Goal: Task Accomplishment & Management: Complete application form

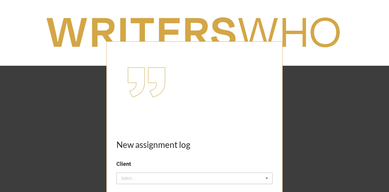
click at [155, 180] on div "Select ... No results found." at bounding box center [194, 178] width 156 height 12
type input "vy"
click at [159, 168] on div "CLIENT: Vytelle" at bounding box center [195, 167] width 156 height 11
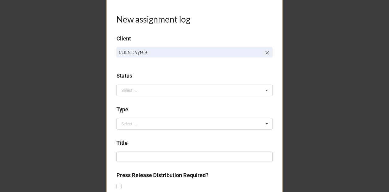
scroll to position [146, 0]
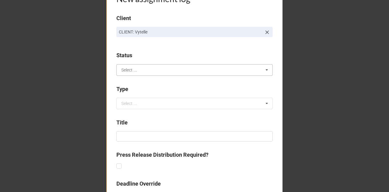
click at [149, 72] on input "text" at bounding box center [195, 69] width 156 height 11
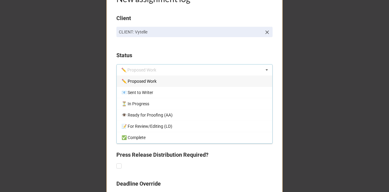
click at [149, 83] on span "✏️ Proposed Work" at bounding box center [139, 81] width 35 height 5
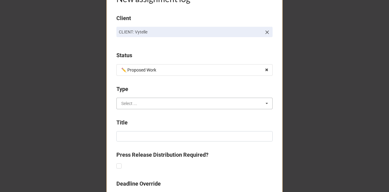
click at [142, 106] on input "text" at bounding box center [195, 103] width 156 height 11
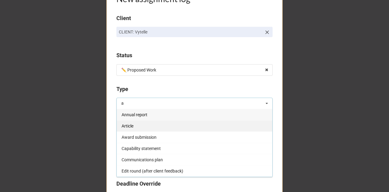
type input "a"
click at [140, 122] on div "Article" at bounding box center [195, 125] width 156 height 11
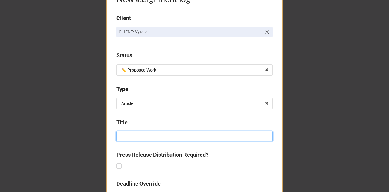
click at [130, 135] on input at bounding box center [194, 136] width 156 height 10
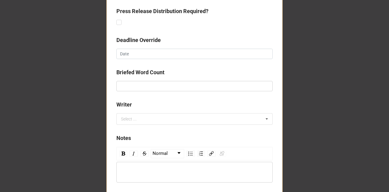
scroll to position [315, 0]
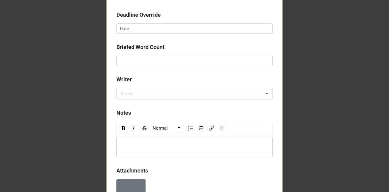
type input "Case Study [[GEOGRAPHIC_DATA]]: Booth Creek Wagyu"
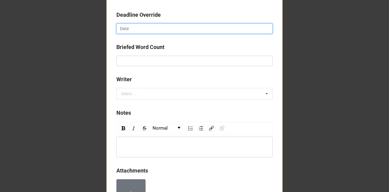
click at [140, 26] on input "text" at bounding box center [194, 28] width 156 height 10
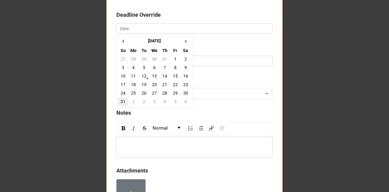
click at [123, 101] on td "31" at bounding box center [123, 101] width 10 height 9
type input "[DATE]"
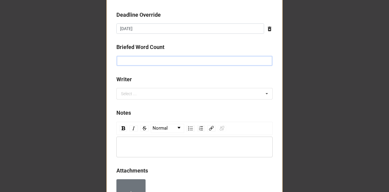
click at [131, 59] on input "text" at bounding box center [194, 61] width 156 height 10
type input "500"
click at [130, 97] on div "Select ... No results found." at bounding box center [194, 94] width 156 height 12
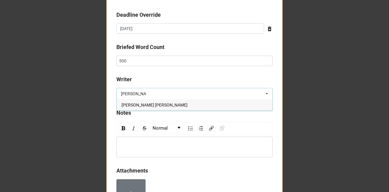
type input "[PERSON_NAME]"
click at [137, 106] on span "[PERSON_NAME] [PERSON_NAME]" at bounding box center [155, 105] width 66 height 5
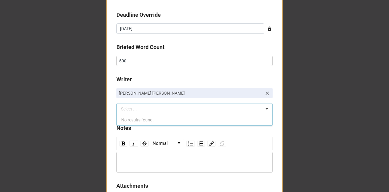
click at [131, 159] on div "rdw-editor" at bounding box center [195, 162] width 151 height 7
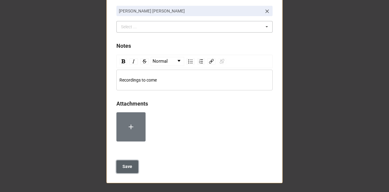
click at [123, 166] on b "Save" at bounding box center [128, 166] width 10 height 6
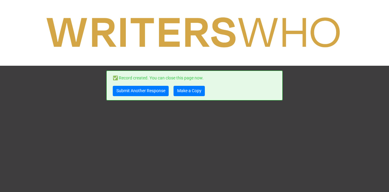
scroll to position [0, 0]
